Goal: Find specific page/section: Find specific page/section

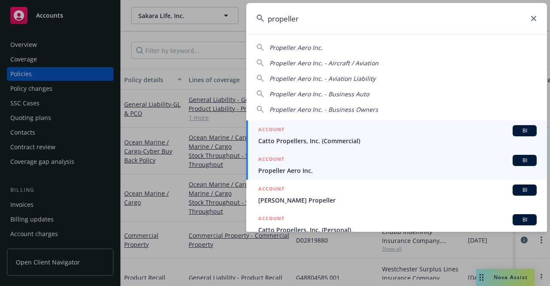
type input "propeller"
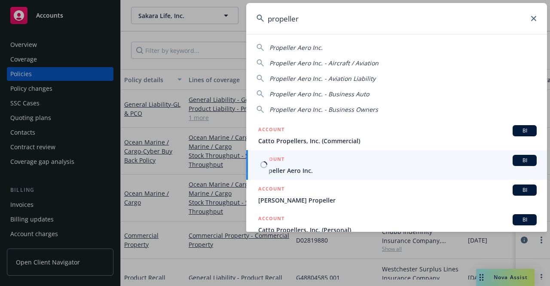
click at [295, 173] on span "Propeller Aero Inc." at bounding box center [397, 170] width 278 height 9
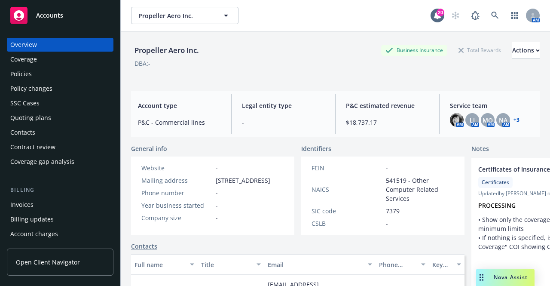
click at [27, 74] on div "Policies" at bounding box center [20, 74] width 21 height 14
